Goal: Task Accomplishment & Management: Complete application form

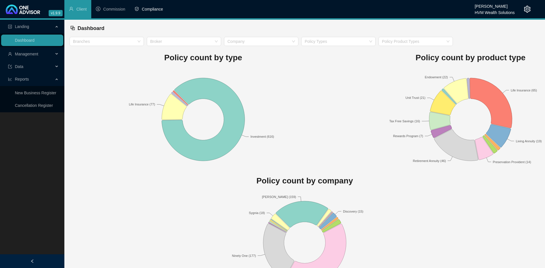
click at [152, 11] on span "Compliance" at bounding box center [152, 9] width 21 height 5
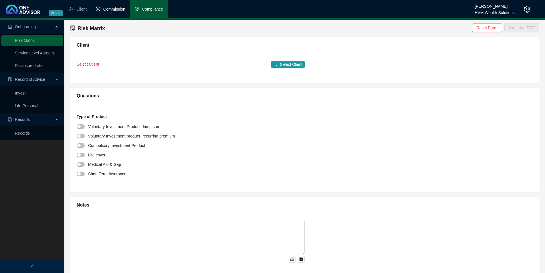
click at [110, 9] on span "Commission" at bounding box center [114, 9] width 22 height 5
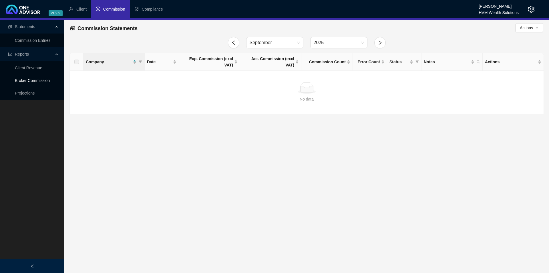
click at [42, 80] on link "Broker Commission" at bounding box center [32, 80] width 35 height 5
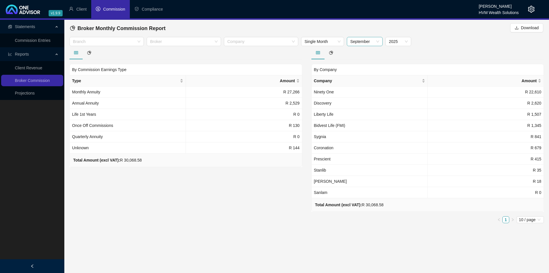
click at [376, 41] on span "September" at bounding box center [364, 41] width 29 height 9
click at [360, 108] on div "August" at bounding box center [365, 108] width 27 height 6
click at [372, 43] on span "August" at bounding box center [364, 41] width 29 height 9
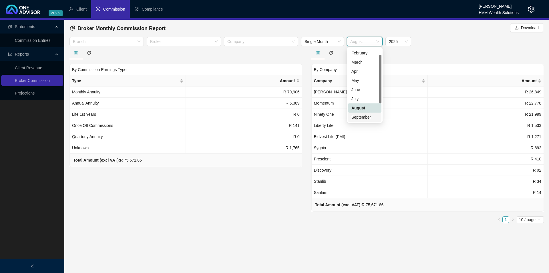
click at [366, 116] on div "September" at bounding box center [365, 117] width 27 height 6
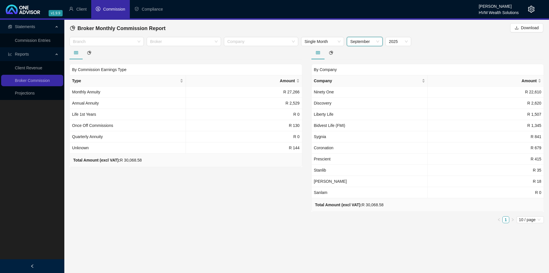
click at [378, 41] on span "September" at bounding box center [364, 41] width 29 height 9
click at [367, 109] on div "August" at bounding box center [365, 108] width 27 height 6
click at [377, 43] on span "August" at bounding box center [364, 41] width 29 height 9
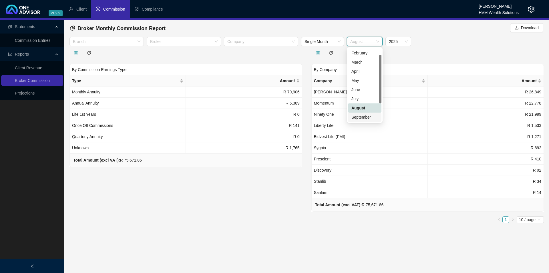
click at [370, 117] on div "September" at bounding box center [365, 117] width 27 height 6
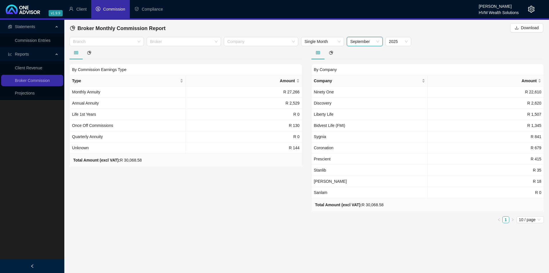
click at [373, 45] on span "September" at bounding box center [364, 41] width 29 height 9
click at [365, 109] on div "August" at bounding box center [365, 108] width 27 height 6
click at [370, 41] on span "August" at bounding box center [364, 41] width 29 height 9
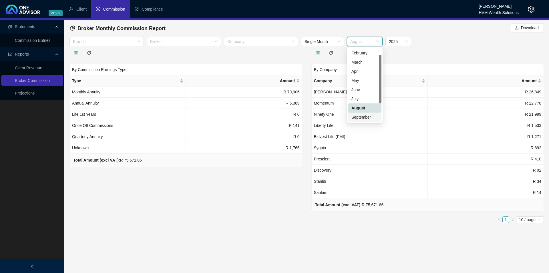
click at [364, 116] on div "September" at bounding box center [365, 117] width 27 height 6
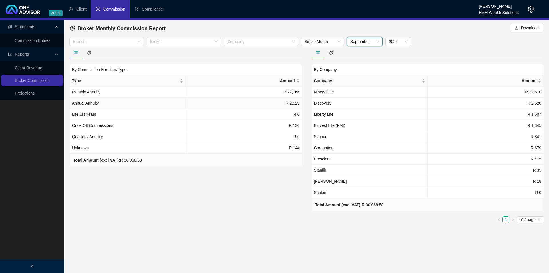
click at [228, 106] on td "R 2,529" at bounding box center [244, 103] width 116 height 11
click at [31, 68] on link "Client Revenue" at bounding box center [28, 68] width 27 height 5
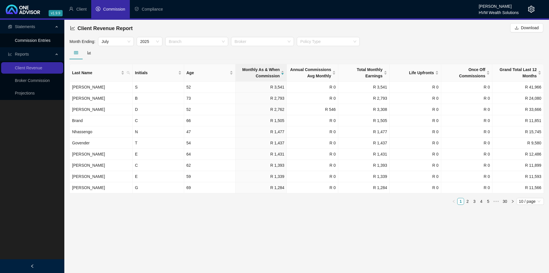
click at [50, 39] on link "Commission Entries" at bounding box center [32, 40] width 35 height 5
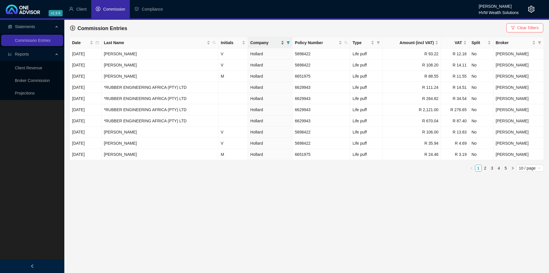
click at [284, 43] on div "Company" at bounding box center [267, 42] width 34 height 6
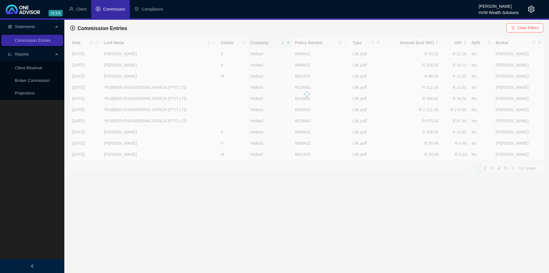
click at [290, 43] on icon "filter" at bounding box center [288, 42] width 3 height 3
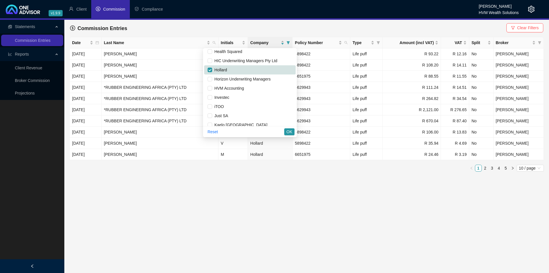
scroll to position [153, 0]
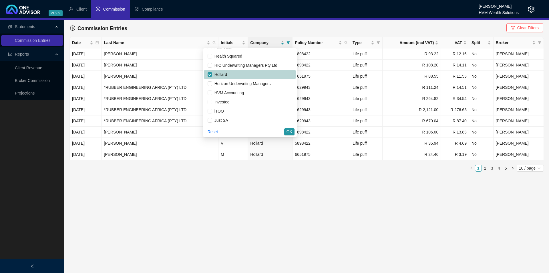
click at [206, 73] on li "Hollard" at bounding box center [250, 74] width 92 height 9
checkbox input "false"
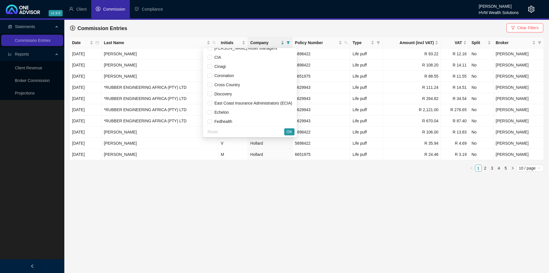
scroll to position [86, 0]
click at [208, 87] on input "checkbox" at bounding box center [210, 87] width 5 height 5
checkbox input "true"
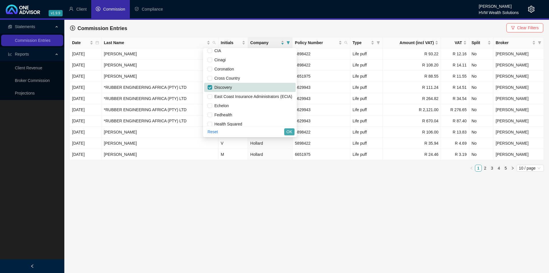
click at [287, 131] on span "OK" at bounding box center [290, 131] width 6 height 6
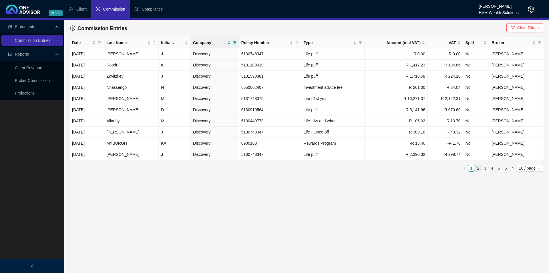
click at [479, 170] on link "2" at bounding box center [478, 168] width 6 height 6
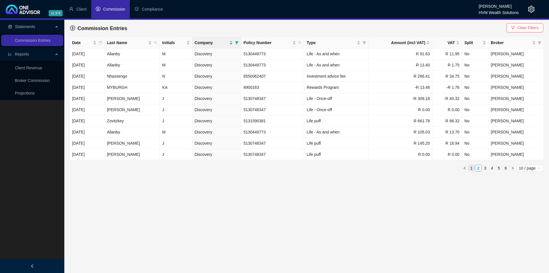
click at [471, 171] on link "1" at bounding box center [472, 168] width 6 height 6
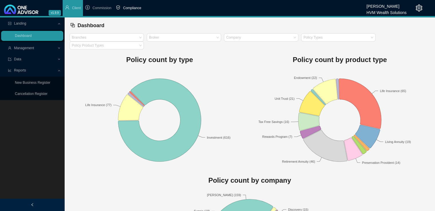
click at [127, 9] on span "Compliance" at bounding box center [132, 8] width 18 height 4
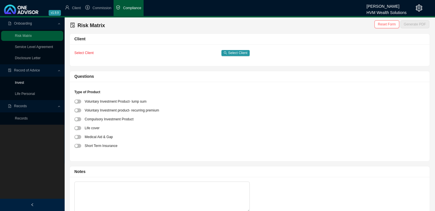
click at [19, 82] on link "Invest" at bounding box center [19, 83] width 9 height 4
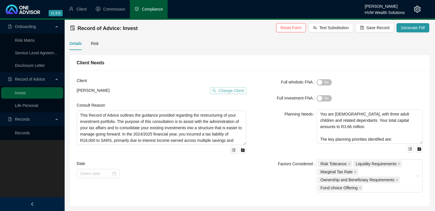
click at [225, 92] on span "Change Client" at bounding box center [231, 91] width 25 height 6
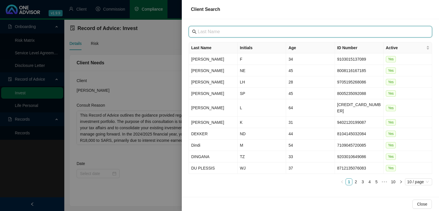
click at [224, 32] on input "text" at bounding box center [311, 31] width 227 height 7
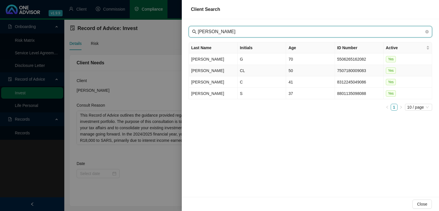
type input "robertson"
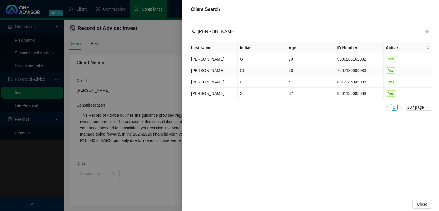
click at [223, 72] on td "Robertson" at bounding box center [213, 70] width 49 height 11
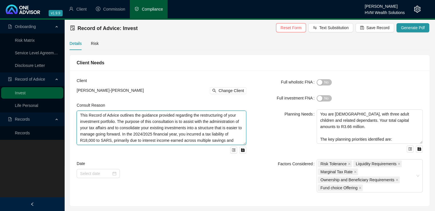
scroll to position [13, 0]
drag, startPoint x: 79, startPoint y: 116, endPoint x: 264, endPoint y: 153, distance: 188.7
click at [264, 153] on div "Client Chantal Lee-Anne Robertson Change Client Consult Reason This Record of A…" at bounding box center [249, 139] width 353 height 122
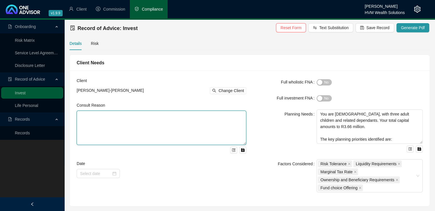
scroll to position [0, 0]
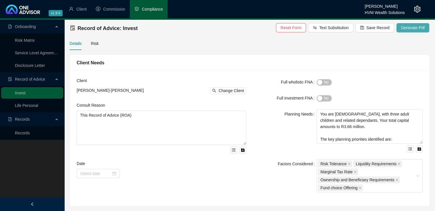
click at [409, 27] on span "Generate Pdf" at bounding box center [413, 28] width 24 height 6
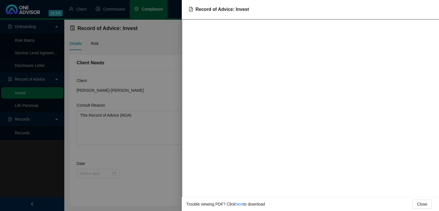
click at [157, 60] on div at bounding box center [219, 105] width 439 height 211
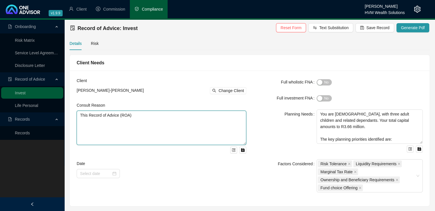
click at [142, 117] on textarea "This Record of Advice (ROA)" at bounding box center [162, 128] width 170 height 34
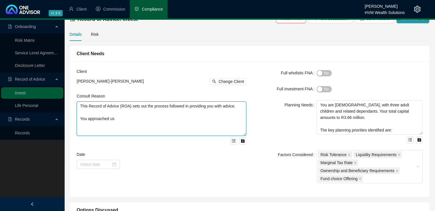
scroll to position [14, 0]
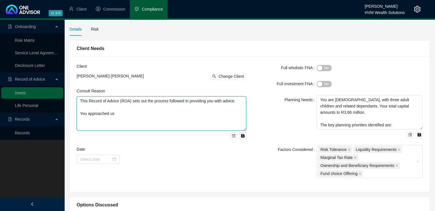
drag, startPoint x: 117, startPoint y: 114, endPoint x: 81, endPoint y: 114, distance: 36.0
click at [81, 114] on textarea "This Record of Advice (ROA) sets out the process followed in providing you with…" at bounding box center [162, 113] width 170 height 34
paste textarea "to contribute R1,000 per month towards long-term savings, either by increasing …"
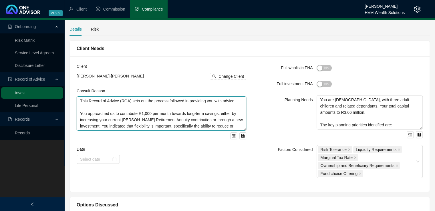
scroll to position [11, 0]
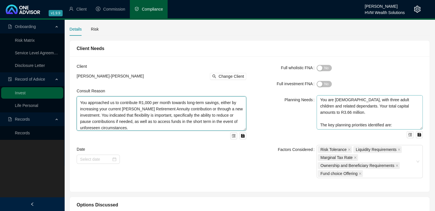
type textarea "This Record of Advice (ROA) sets out the process followed in providing you with…"
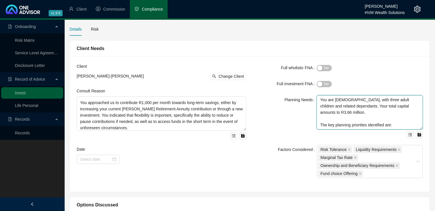
drag, startPoint x: 320, startPoint y: 100, endPoint x: 363, endPoint y: 115, distance: 45.2
click at [363, 115] on textarea "You are 85 years old, with three adult children and related dependants. Your to…" at bounding box center [370, 112] width 106 height 34
click at [360, 116] on textarea "You are 85 years old, with three adult children and related dependants. Your to…" at bounding box center [370, 112] width 106 height 34
click at [339, 100] on textarea "You are 85 years old, with three adult children and related dependants. Your to…" at bounding box center [370, 112] width 106 height 34
drag, startPoint x: 359, startPoint y: 100, endPoint x: 355, endPoint y: 107, distance: 7.5
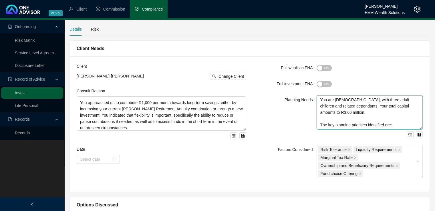
click at [355, 107] on textarea "You are 50 years old, with three adult children and related dependants. Your to…" at bounding box center [370, 112] width 106 height 34
drag, startPoint x: 401, startPoint y: 107, endPoint x: 319, endPoint y: 109, distance: 82.4
click at [319, 109] on textarea "You are 50 years old, and plan to retire at age 65. Your total capital amounts …" at bounding box center [370, 112] width 106 height 34
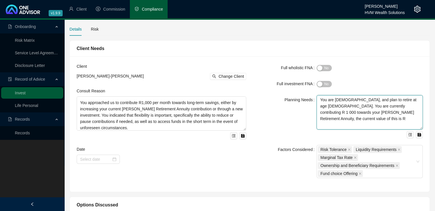
click at [345, 120] on textarea "You are 50 years old, and plan to retire at age 65. You are currently contribut…" at bounding box center [370, 112] width 106 height 34
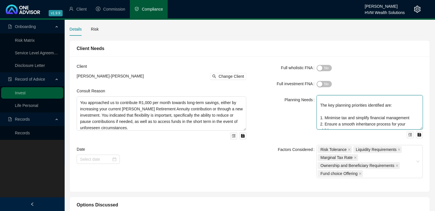
scroll to position [44, 0]
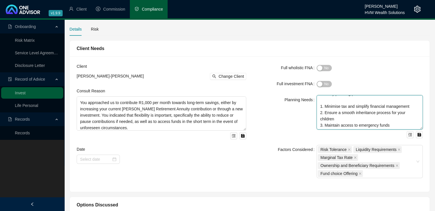
drag, startPoint x: 320, startPoint y: 111, endPoint x: 415, endPoint y: 136, distance: 97.8
click at [415, 136] on div "You are 50 years old, and plan to retire at age 65. You are currently contribut…" at bounding box center [370, 116] width 106 height 43
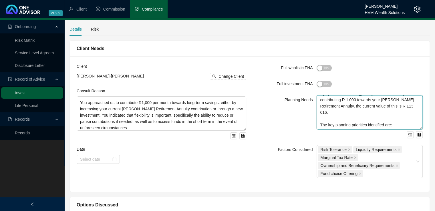
scroll to position [19, 0]
click at [322, 119] on textarea "You are 50 years old, and plan to retire at age 65. You are currently contribut…" at bounding box center [370, 112] width 106 height 34
click at [325, 119] on textarea "You are 50 years old, and plan to retire at age 65. You are currently contribut…" at bounding box center [370, 112] width 106 height 34
click at [337, 124] on textarea "You are 50 years old, and plan to retire at age 65. You are currently contribut…" at bounding box center [370, 112] width 106 height 34
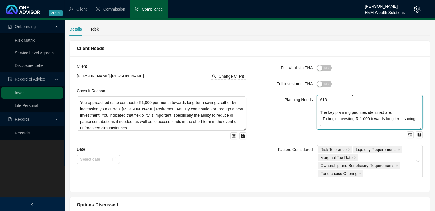
scroll to position [31, 0]
click at [335, 119] on textarea "You are 50 years old, and plan to retire at age 65. You are currently contribut…" at bounding box center [370, 112] width 106 height 34
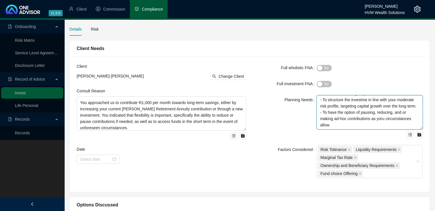
scroll to position [76, 0]
drag, startPoint x: 320, startPoint y: 99, endPoint x: 350, endPoint y: 139, distance: 50.4
click at [350, 139] on form "Full wholistic FNA Yes No Full investment FNA Yes No Planning Needs You are 50 …" at bounding box center [338, 120] width 170 height 115
type textarea "You are 50 years old, and plan to retire at age 65. You are currently contribut…"
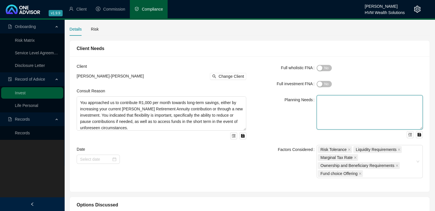
scroll to position [0, 0]
paste textarea "You are 50 years old and plan to retire at age 65. You are currently contributi…"
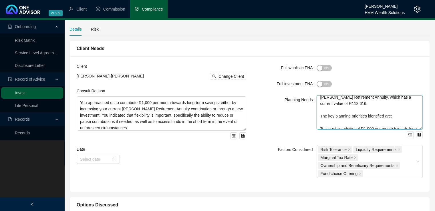
scroll to position [24, 0]
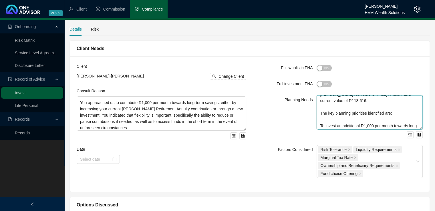
click at [320, 119] on textarea "You are 50 years old and plan to retire at age 65. You are currently contributi…" at bounding box center [370, 112] width 106 height 34
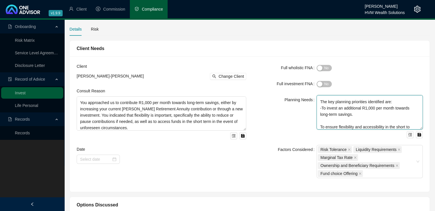
click at [320, 119] on textarea "You are 50 years old and plan to retire at age 65. You are currently contributi…" at bounding box center [370, 112] width 106 height 34
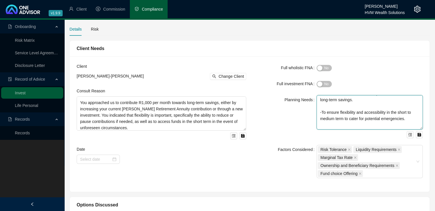
scroll to position [59, 0]
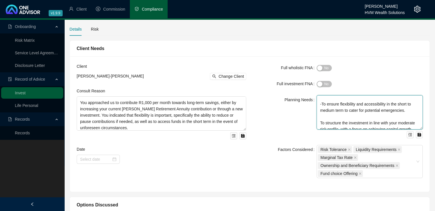
click at [321, 116] on textarea "You are 50 years old and plan to retire at age 65. You are currently contributi…" at bounding box center [370, 112] width 106 height 34
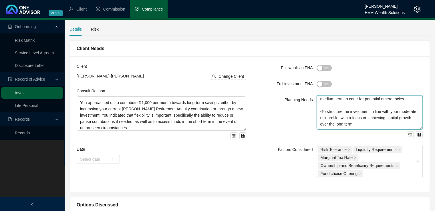
scroll to position [82, 0]
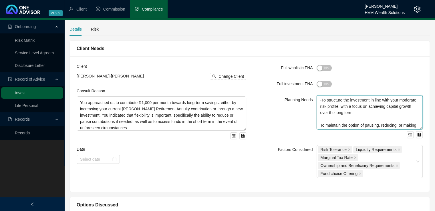
click at [321, 119] on textarea "You are 50 years old and plan to retire at age 65. You are currently contributi…" at bounding box center [370, 112] width 106 height 34
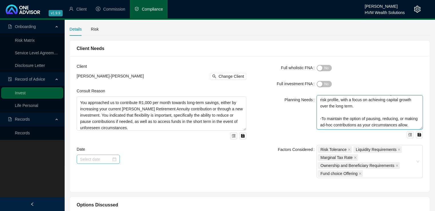
click at [116, 158] on div at bounding box center [98, 159] width 43 height 9
type textarea "You are 50 years old and plan to retire at age 65. You are currently contributi…"
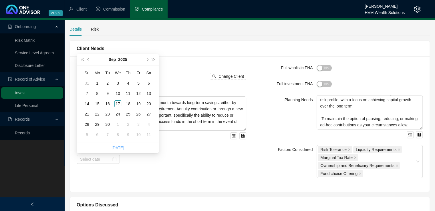
click at [118, 148] on link "Today" at bounding box center [118, 148] width 13 height 5
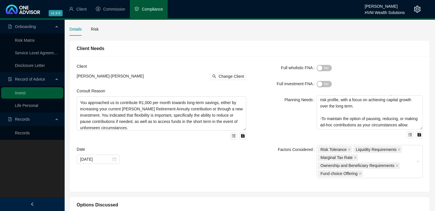
type input "2025-09-17"
click at [354, 157] on icon "close" at bounding box center [355, 157] width 2 height 2
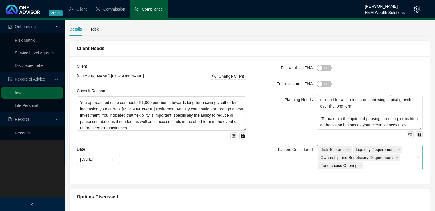
click at [396, 156] on icon "close" at bounding box center [397, 157] width 3 height 3
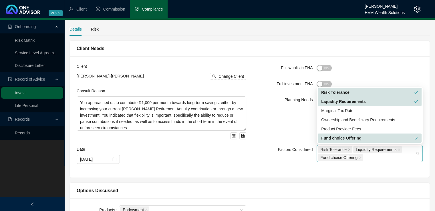
click at [418, 153] on div "Risk Tolerance Liquidity Requirements Fund choice Offering" at bounding box center [370, 153] width 106 height 17
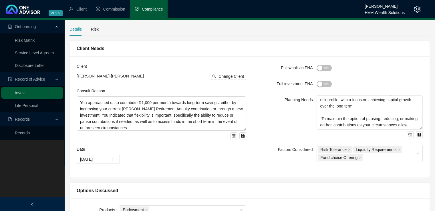
drag, startPoint x: 277, startPoint y: 123, endPoint x: 304, endPoint y: 124, distance: 27.2
click at [278, 123] on div "Planning Needs" at bounding box center [285, 116] width 64 height 43
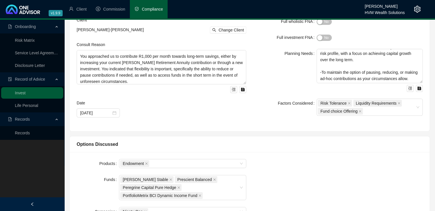
scroll to position [86, 0]
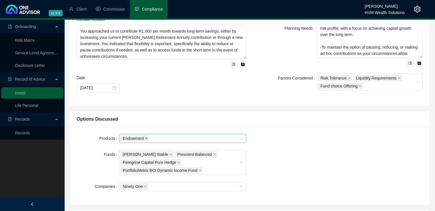
click at [148, 138] on icon "close" at bounding box center [146, 138] width 3 height 3
click at [156, 140] on div at bounding box center [179, 138] width 119 height 4
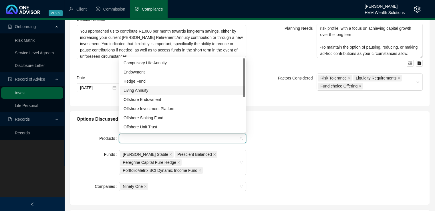
drag, startPoint x: 245, startPoint y: 91, endPoint x: 245, endPoint y: 100, distance: 8.9
click at [245, 100] on div "f70953f2-c9b1-4d42-1da3-08d988bf4dc5 c94b7a41-678a-40a8-6eed-08d761d8a524 4f411…" at bounding box center [182, 95] width 127 height 76
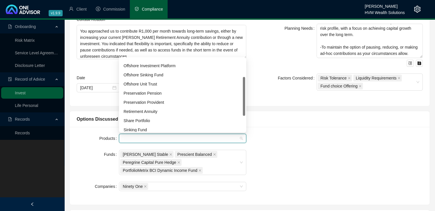
scroll to position [44, 0]
drag, startPoint x: 243, startPoint y: 93, endPoint x: 240, endPoint y: 117, distance: 24.0
click at [240, 117] on div "Offshore Endowment Offshore Investment Platform Offshore Sinking Fund Offshore …" at bounding box center [182, 94] width 125 height 73
click at [160, 111] on div "Retirement Annuity" at bounding box center [183, 110] width 118 height 6
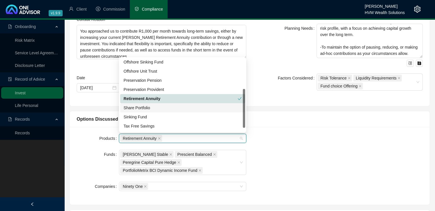
scroll to position [59, 0]
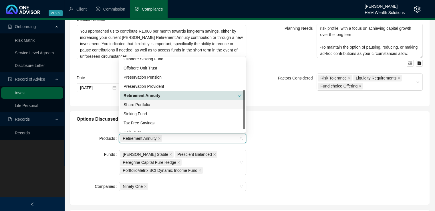
drag, startPoint x: 244, startPoint y: 110, endPoint x: 244, endPoint y: 118, distance: 7.7
click at [244, 118] on div at bounding box center [244, 109] width 2 height 39
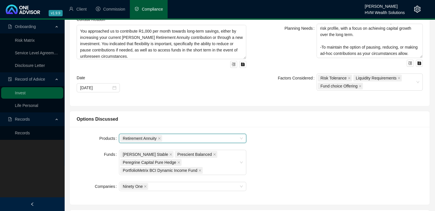
click at [239, 138] on div "Retirement Annuity" at bounding box center [182, 138] width 127 height 9
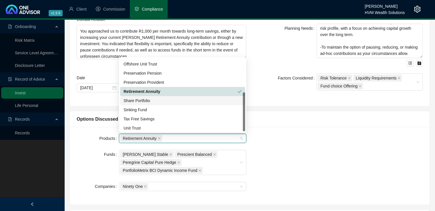
scroll to position [64, 0]
drag, startPoint x: 244, startPoint y: 115, endPoint x: 245, endPoint y: 120, distance: 4.4
click at [245, 120] on div at bounding box center [244, 112] width 2 height 39
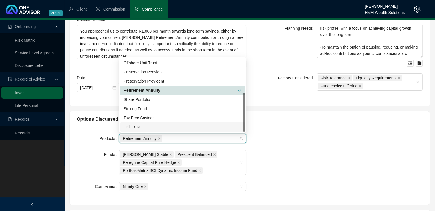
click at [189, 126] on div "Unit Trust" at bounding box center [183, 127] width 118 height 6
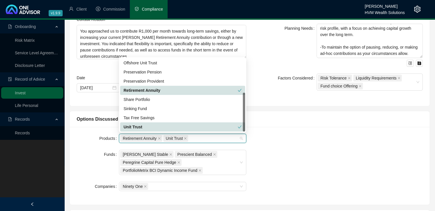
click at [281, 132] on div "Products Retirement Annuity Unit Trust Funds Allan Gray Stable Prescient Balanc…" at bounding box center [250, 166] width 360 height 78
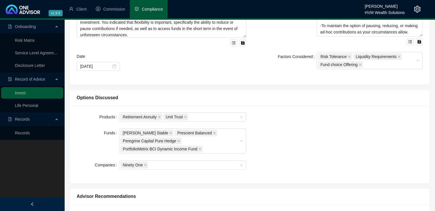
scroll to position [114, 0]
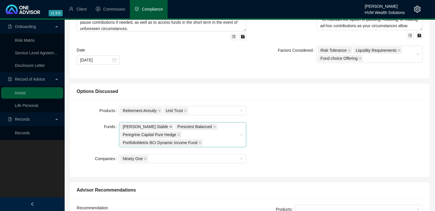
click at [169, 127] on icon "close" at bounding box center [170, 126] width 3 height 3
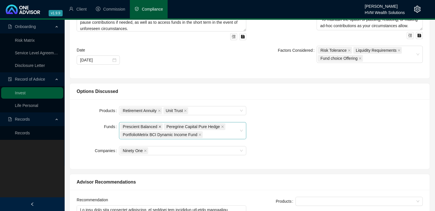
click at [159, 127] on icon "close" at bounding box center [159, 126] width 3 height 3
click at [199, 134] on icon "close" at bounding box center [200, 134] width 3 height 3
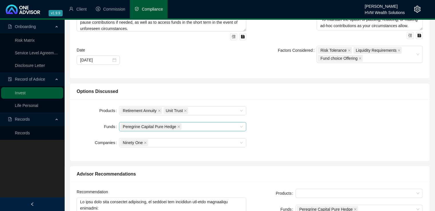
click at [228, 126] on div "Peregrine Capital Pure Hedge" at bounding box center [179, 127] width 119 height 8
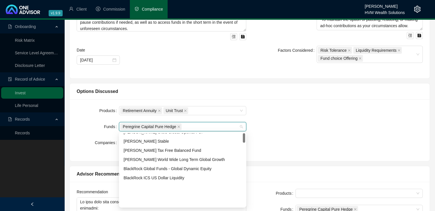
scroll to position [0, 0]
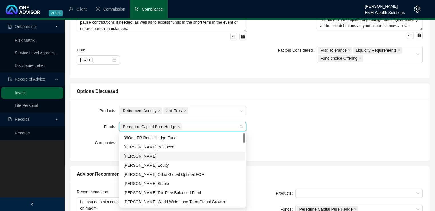
drag, startPoint x: 244, startPoint y: 139, endPoint x: 249, endPoint y: 133, distance: 7.7
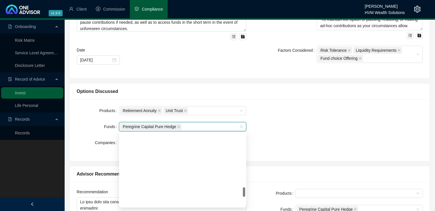
scroll to position [494, 0]
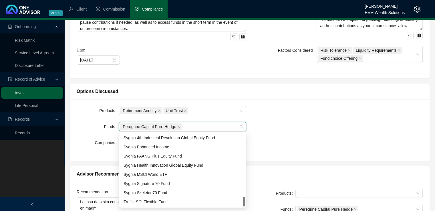
drag, startPoint x: 245, startPoint y: 140, endPoint x: 246, endPoint y: 217, distance: 77.2
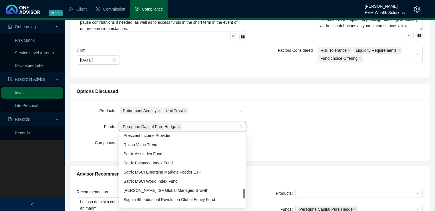
scroll to position [426, 0]
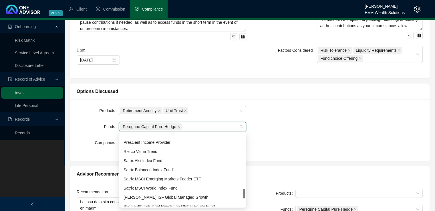
drag, startPoint x: 243, startPoint y: 199, endPoint x: 245, endPoint y: 191, distance: 9.0
click at [245, 191] on div at bounding box center [244, 193] width 2 height 9
click at [293, 132] on div "Products Retirement Annuity Unit Trust Funds Peregrine Capital Pure Hedge Compa…" at bounding box center [249, 130] width 353 height 48
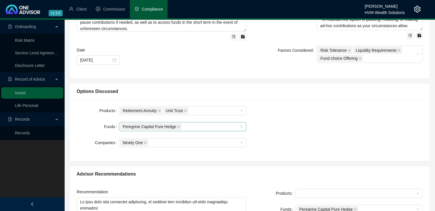
click at [241, 127] on div "Peregrine Capital Pure Hedge" at bounding box center [182, 126] width 127 height 9
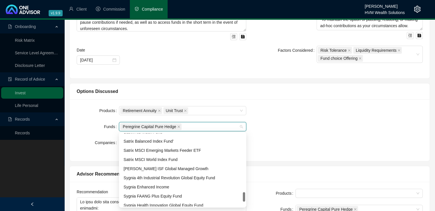
scroll to position [457, 0]
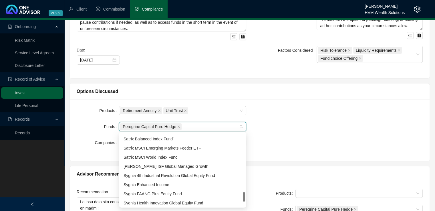
drag, startPoint x: 244, startPoint y: 191, endPoint x: 244, endPoint y: 195, distance: 4.3
click at [244, 195] on div at bounding box center [244, 196] width 2 height 9
click at [193, 185] on div "Sygnia Enhanced Income" at bounding box center [183, 185] width 118 height 6
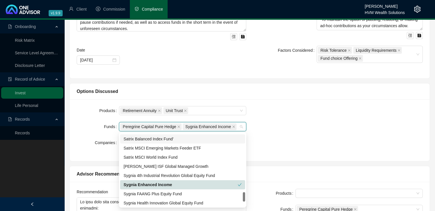
click at [292, 128] on div "Products Retirement Annuity Unit Trust Funds Peregrine Capital Pure Hedge Sygni…" at bounding box center [249, 130] width 353 height 48
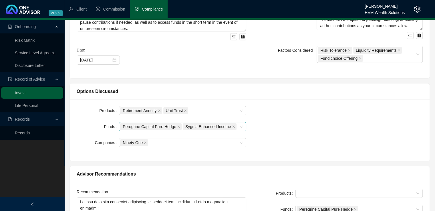
click at [241, 128] on div "Peregrine Capital Pure Hedge Sygnia Enhanced Income" at bounding box center [182, 126] width 127 height 9
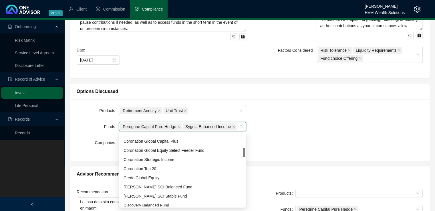
scroll to position [116, 0]
drag, startPoint x: 244, startPoint y: 198, endPoint x: 241, endPoint y: 154, distance: 44.1
click at [241, 154] on div "Coronation Global Capital Plus Coronation Global Equity Select Feeder Fund Coro…" at bounding box center [182, 169] width 125 height 73
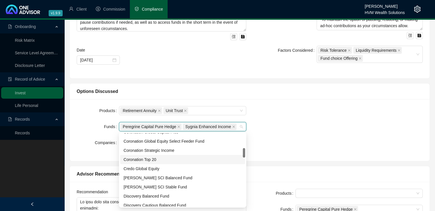
click at [172, 158] on div "Coronation Top 20" at bounding box center [183, 159] width 118 height 6
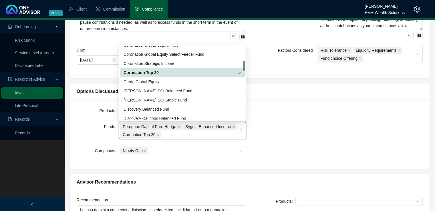
click at [317, 132] on div "Products Retirement Annuity Unit Trust Funds Peregrine Capital Pure Hedge Sygni…" at bounding box center [249, 134] width 353 height 56
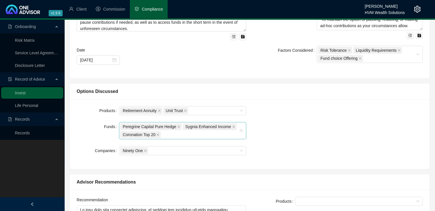
click at [201, 137] on div "Peregrine Capital Pure Hedge Sygnia Enhanced Income Coronation Top 20" at bounding box center [179, 131] width 119 height 16
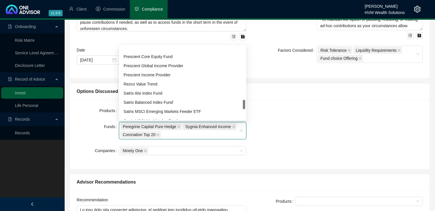
scroll to position [419, 0]
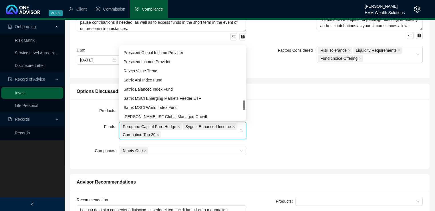
drag, startPoint x: 243, startPoint y: 67, endPoint x: 224, endPoint y: 106, distance: 43.4
click at [235, 106] on div "Prescient Core Equity Fund Prescient Global Income Provider Prescient Income Pr…" at bounding box center [182, 82] width 125 height 73
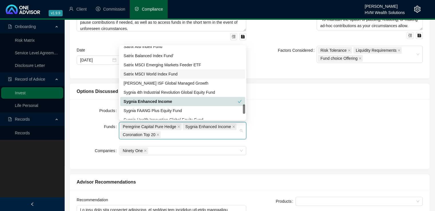
scroll to position [451, 0]
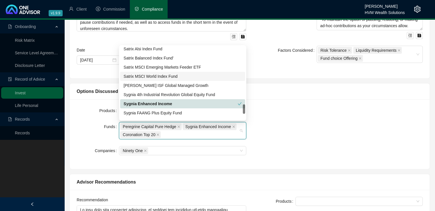
drag, startPoint x: 244, startPoint y: 103, endPoint x: 243, endPoint y: 107, distance: 3.8
click at [243, 107] on div at bounding box center [244, 108] width 2 height 9
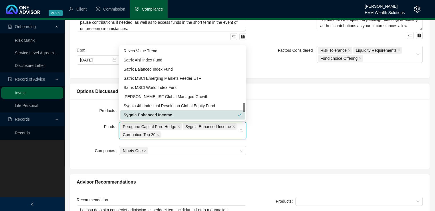
scroll to position [437, 0]
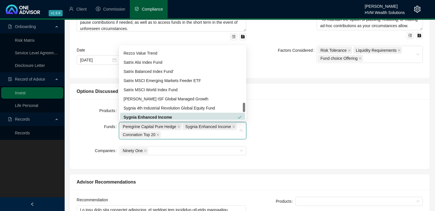
click at [243, 105] on div at bounding box center [244, 107] width 2 height 9
drag, startPoint x: 165, startPoint y: 133, endPoint x: 118, endPoint y: 131, distance: 47.0
click at [118, 131] on div "Funds Peregrine Capital Pure Hedge Sygnia Enhanced Income Coronation Top 20" at bounding box center [162, 130] width 170 height 17
click at [158, 133] on icon "close" at bounding box center [157, 134] width 3 height 3
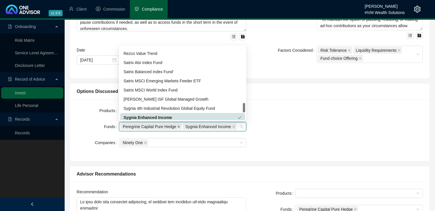
click at [177, 124] on span at bounding box center [178, 127] width 3 height 6
click at [170, 127] on icon "close" at bounding box center [171, 126] width 3 height 3
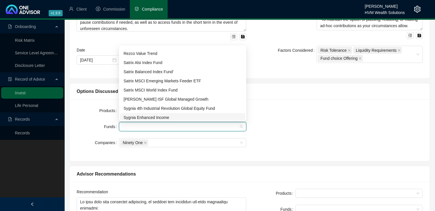
click at [344, 126] on div "Products Retirement Annuity Unit Trust Funds Companies Ninety One" at bounding box center [249, 130] width 353 height 48
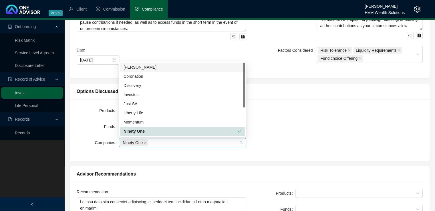
click at [157, 142] on div "Ninety One" at bounding box center [179, 143] width 119 height 8
click at [156, 65] on div "[PERSON_NAME]" at bounding box center [183, 67] width 118 height 6
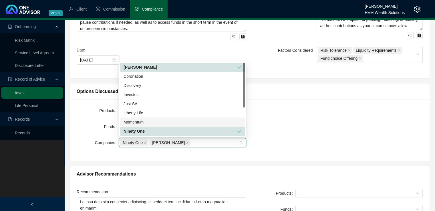
click at [359, 133] on div "Products Retirement Annuity Unit Trust Funds Companies Ninety One Allan Gray" at bounding box center [249, 130] width 353 height 48
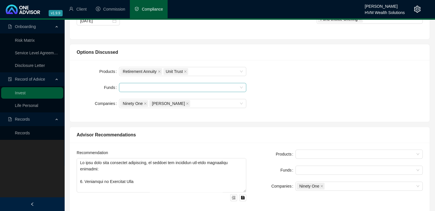
scroll to position [162, 0]
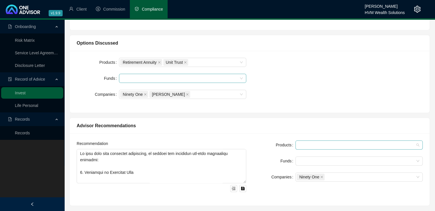
click at [312, 147] on div at bounding box center [358, 144] width 127 height 9
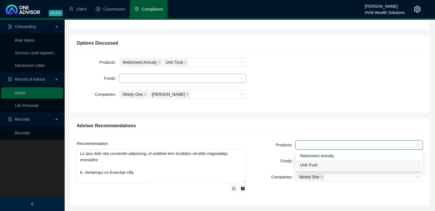
click at [317, 165] on div "Unit Trust" at bounding box center [359, 165] width 118 height 6
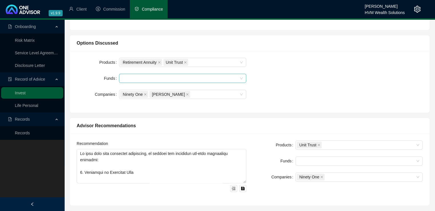
click at [268, 191] on div "Products Unit Trust Funds Companies Ninety One" at bounding box center [338, 169] width 176 height 58
click at [305, 161] on div at bounding box center [356, 161] width 119 height 4
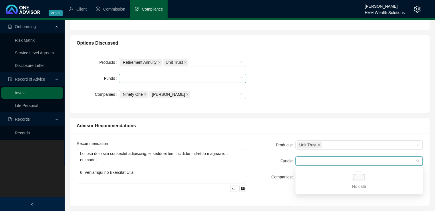
click at [281, 77] on div "Products Retirement Annuity Unit Trust Funds Companies Ninety One Allan Gray" at bounding box center [249, 82] width 353 height 48
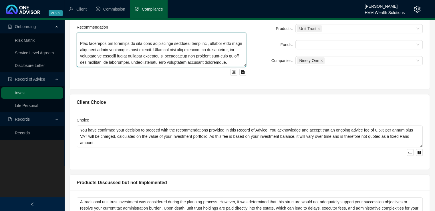
scroll to position [303, 0]
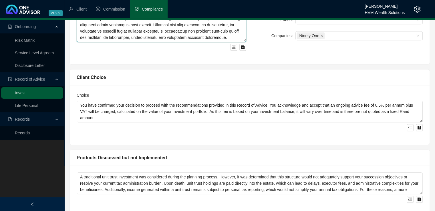
drag, startPoint x: 80, startPoint y: 152, endPoint x: 238, endPoint y: 62, distance: 182.5
click at [238, 62] on div "Recommendation Products Unit Trust Funds Companies Ninety One" at bounding box center [250, 28] width 360 height 72
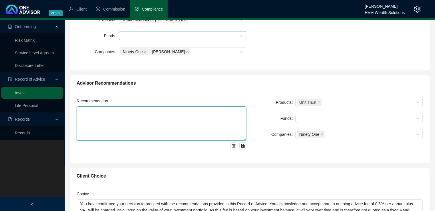
scroll to position [199, 0]
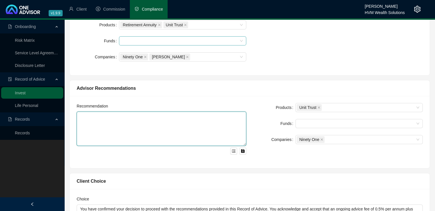
paste textarea "You are 50 years old and plan to retire at age 65. You are currently contributi…"
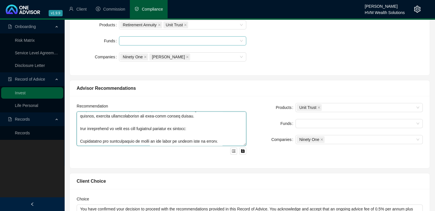
scroll to position [218, 0]
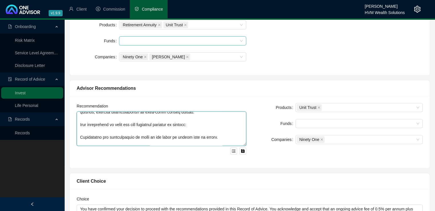
click at [79, 136] on textarea at bounding box center [162, 129] width 170 height 34
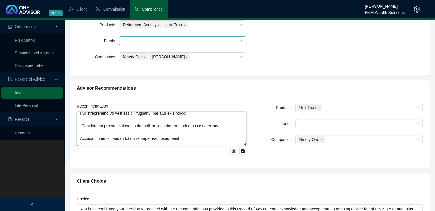
click at [80, 138] on textarea at bounding box center [162, 129] width 170 height 34
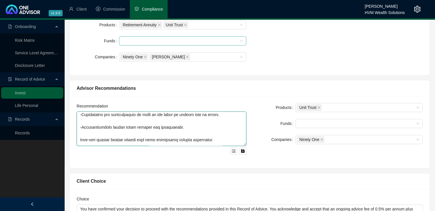
scroll to position [252, 0]
click at [79, 126] on textarea at bounding box center [162, 129] width 170 height 34
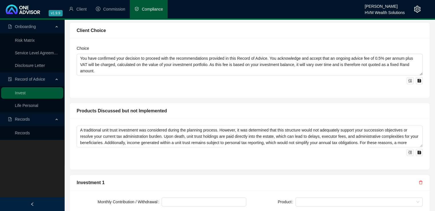
scroll to position [352, 0]
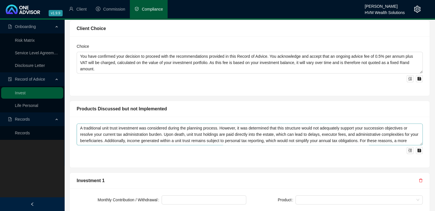
type textarea "You are 50 years old and plan to retire at age 65. You are currently contributi…"
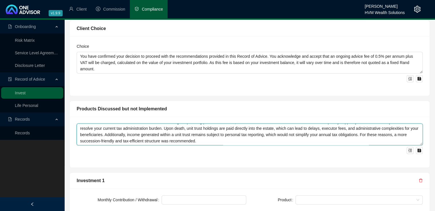
drag, startPoint x: 80, startPoint y: 128, endPoint x: 308, endPoint y: 150, distance: 228.7
click at [308, 150] on div "A traditional unit trust investment was considered during the planning process.…" at bounding box center [250, 139] width 346 height 30
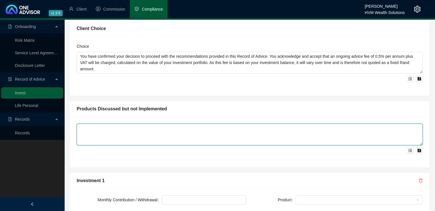
scroll to position [0, 0]
type textarea "N"
type textarea "o"
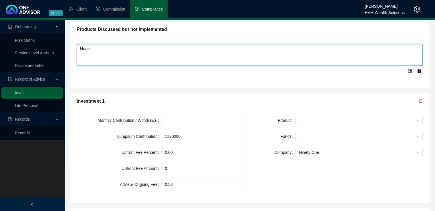
scroll to position [449, 0]
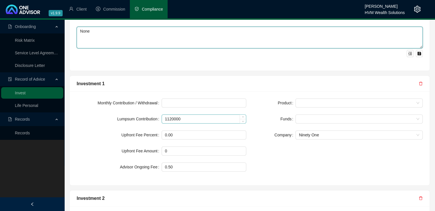
type textarea "None"
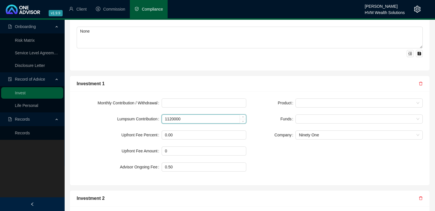
drag, startPoint x: 184, startPoint y: 118, endPoint x: 161, endPoint y: 116, distance: 23.0
click at [162, 116] on div "1120000" at bounding box center [204, 118] width 85 height 9
click at [336, 103] on span at bounding box center [359, 103] width 120 height 9
type input "1000"
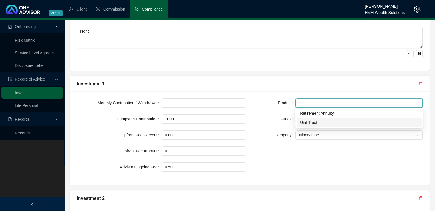
click at [327, 123] on div "Unit Trust" at bounding box center [359, 122] width 118 height 6
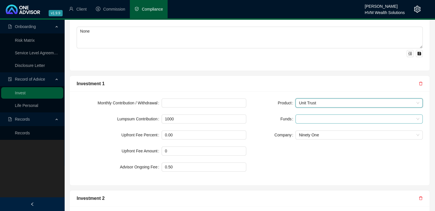
click at [323, 119] on div at bounding box center [356, 119] width 119 height 4
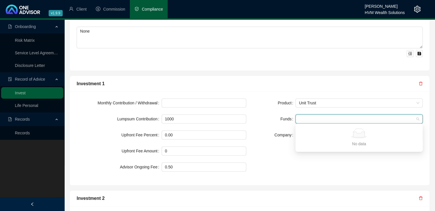
click at [289, 155] on div "Product Unit Trust Funds Company Ninety One" at bounding box center [338, 138] width 176 height 80
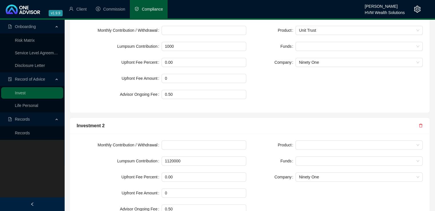
scroll to position [568, 0]
